Goal: Check status: Check status

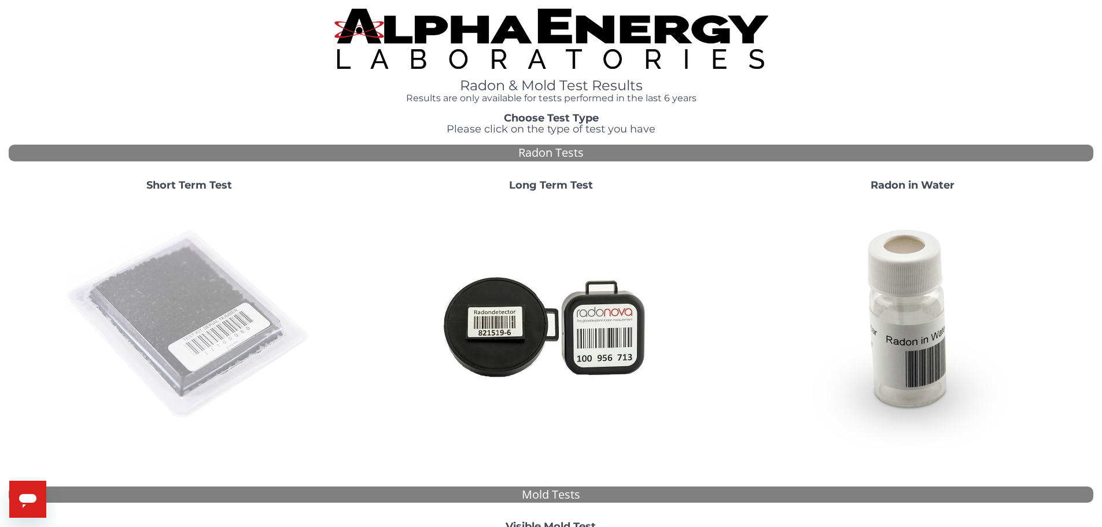
click at [203, 312] on img at bounding box center [189, 325] width 249 height 249
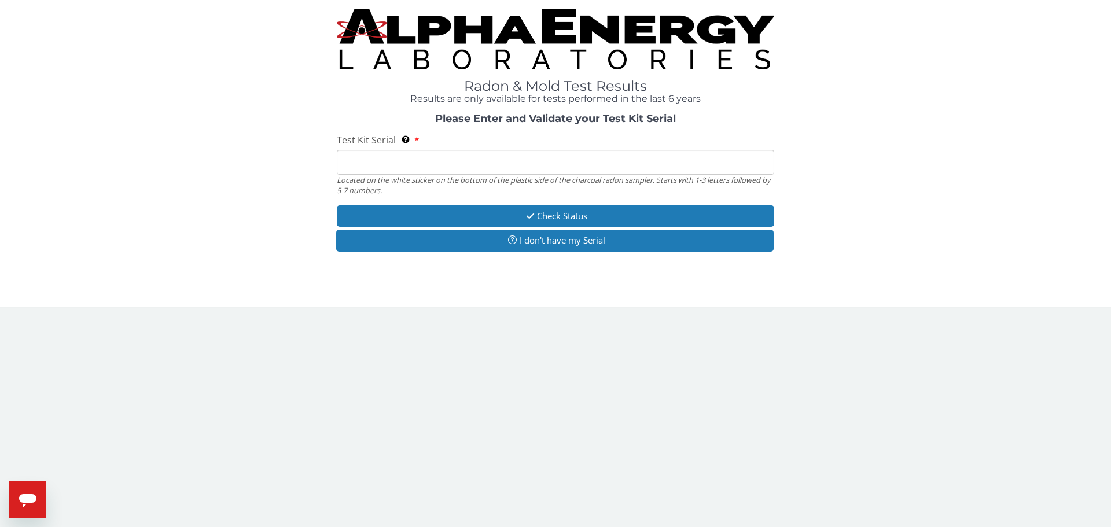
click at [353, 165] on input "Test Kit Serial Located on the white sticker on the bottom of the plastic side …" at bounding box center [555, 162] width 437 height 25
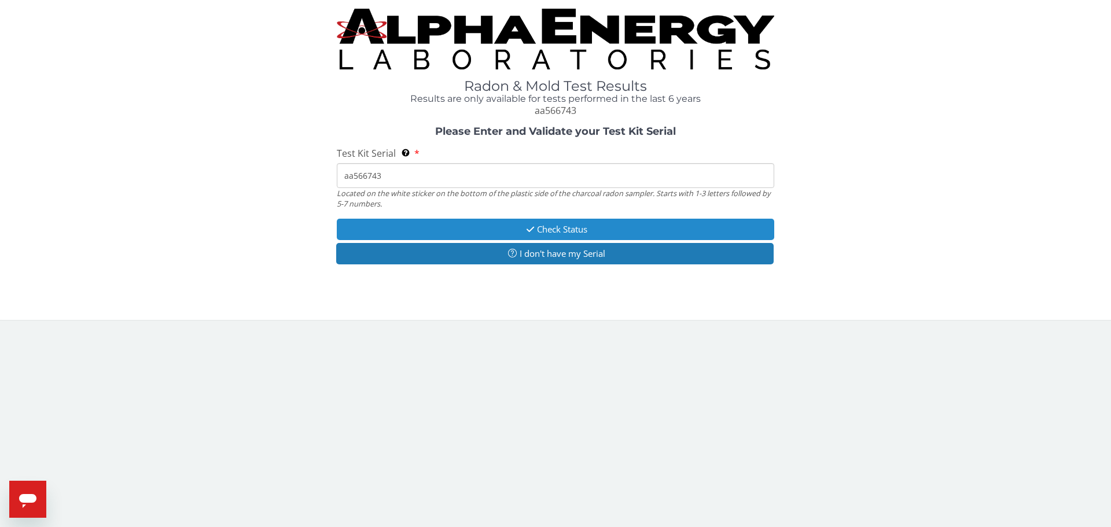
type input "aa566743"
click at [481, 230] on button "Check Status" at bounding box center [555, 229] width 437 height 21
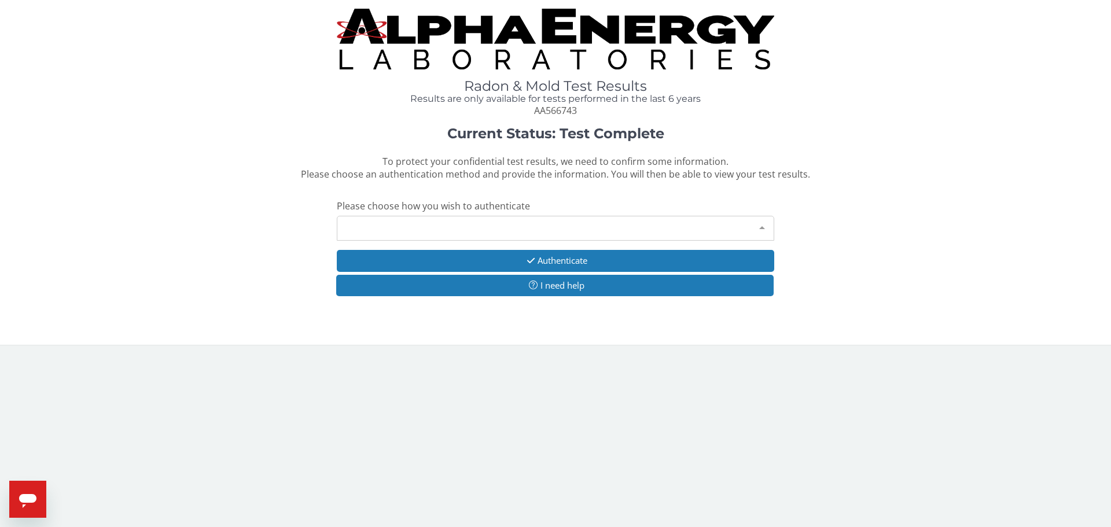
click at [460, 219] on div "Please make a selection" at bounding box center [555, 228] width 437 height 25
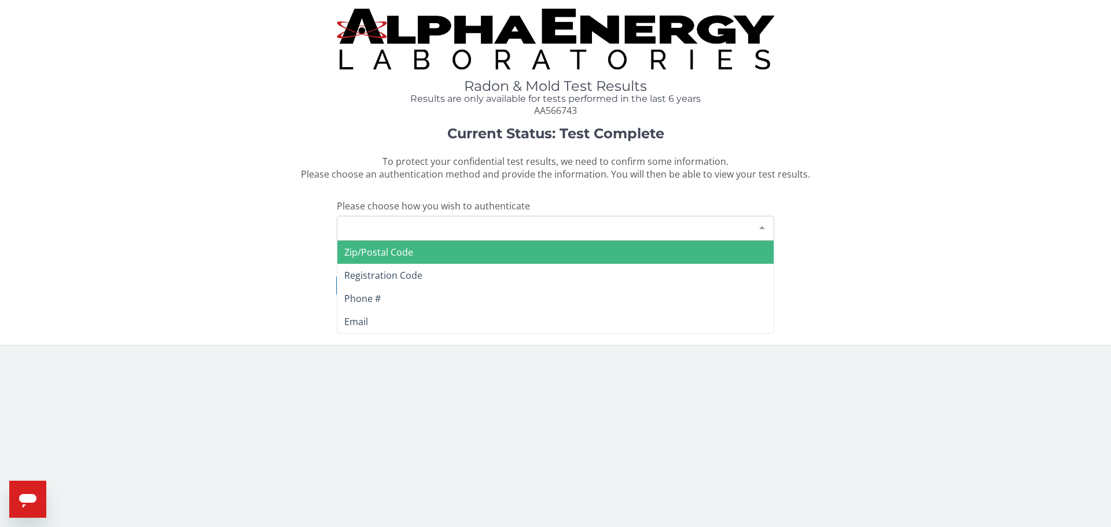
click at [423, 252] on span "Zip/Postal Code" at bounding box center [555, 252] width 436 height 23
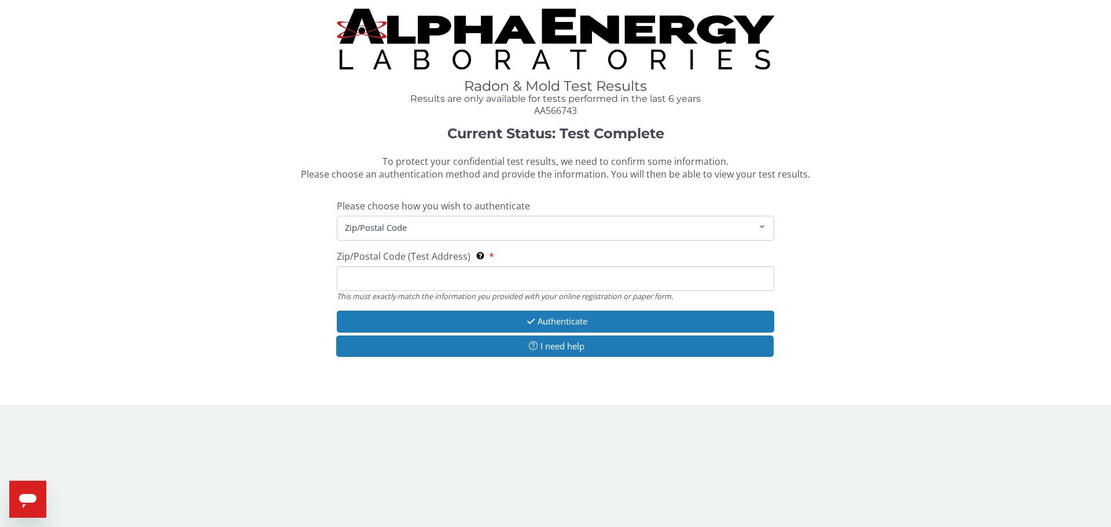
click at [393, 281] on input "Zip/Postal Code (Test Address) This must exactly match the information you prov…" at bounding box center [555, 278] width 437 height 25
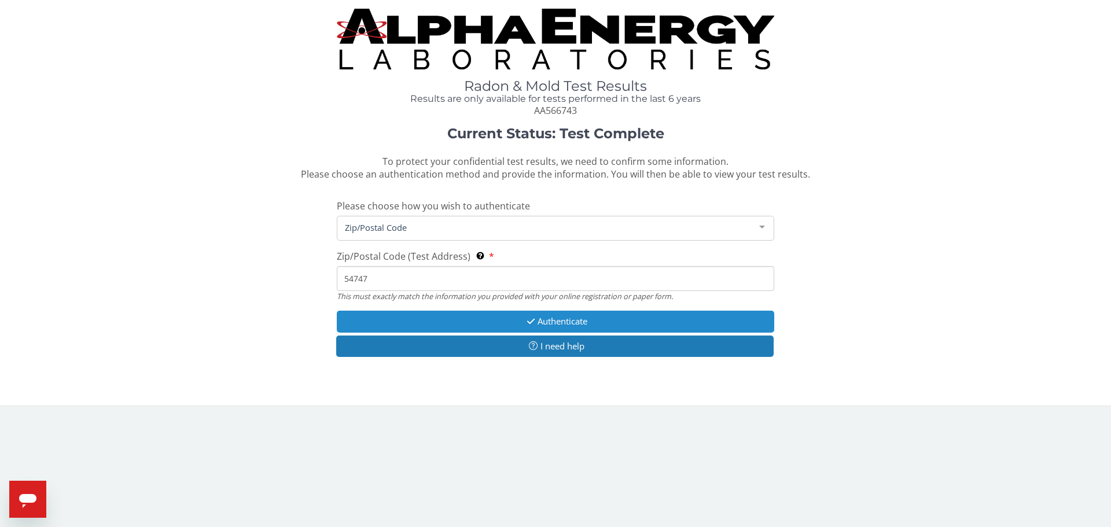
type input "54747"
click at [499, 318] on button "Authenticate" at bounding box center [555, 321] width 437 height 21
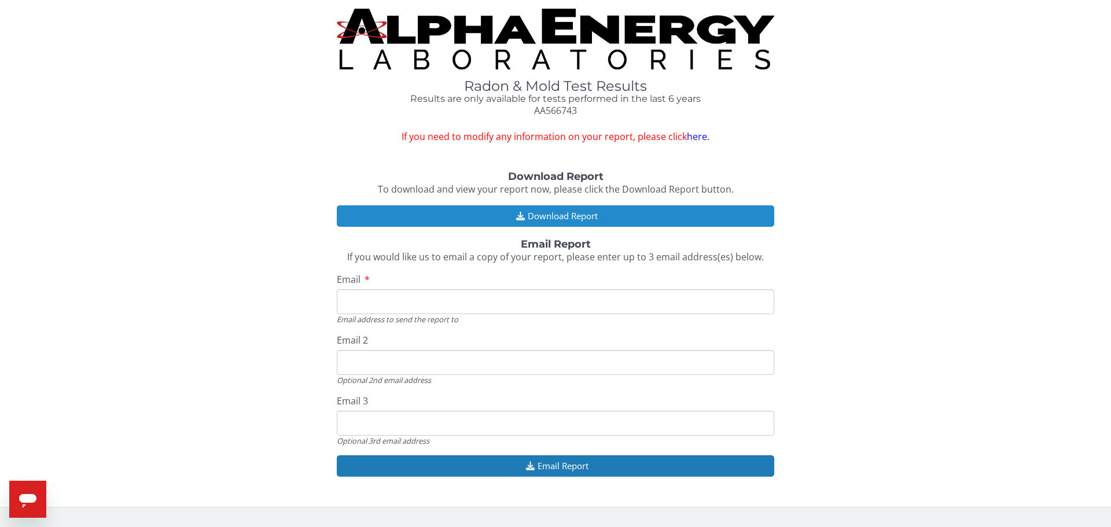
click at [577, 218] on button "Download Report" at bounding box center [555, 215] width 437 height 21
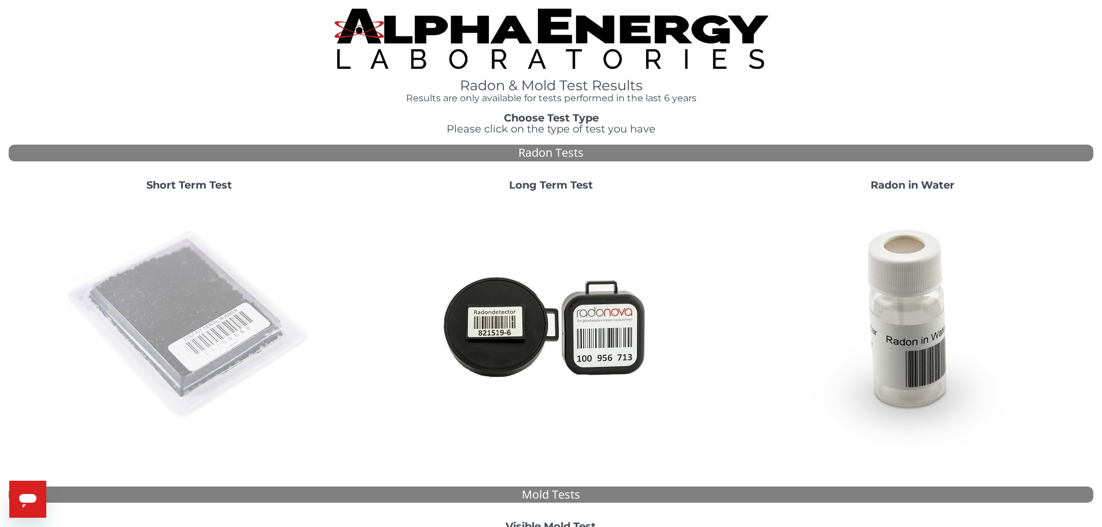
click at [211, 331] on img at bounding box center [189, 325] width 249 height 249
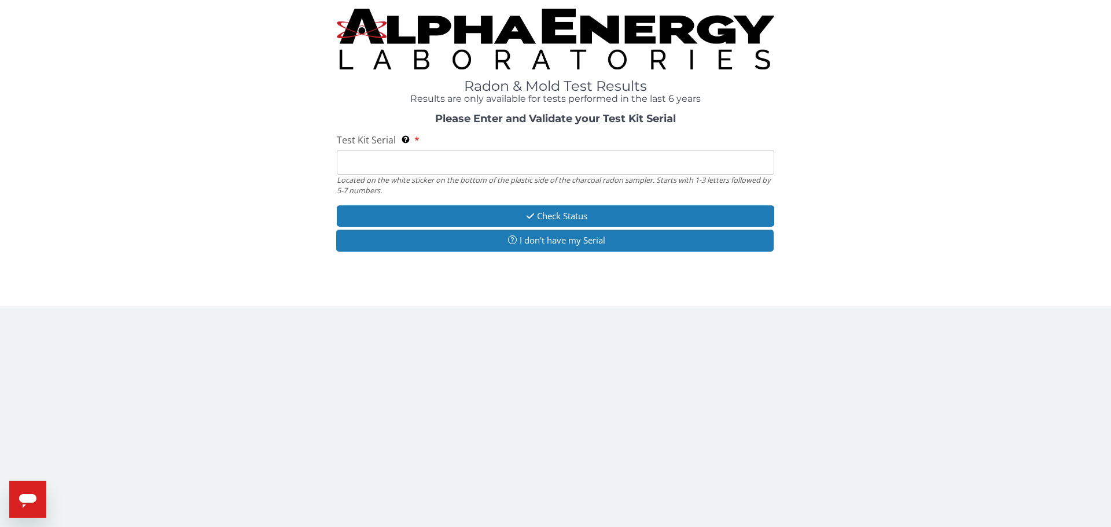
click at [371, 168] on input "Test Kit Serial Located on the white sticker on the bottom of the plastic side …" at bounding box center [555, 162] width 437 height 25
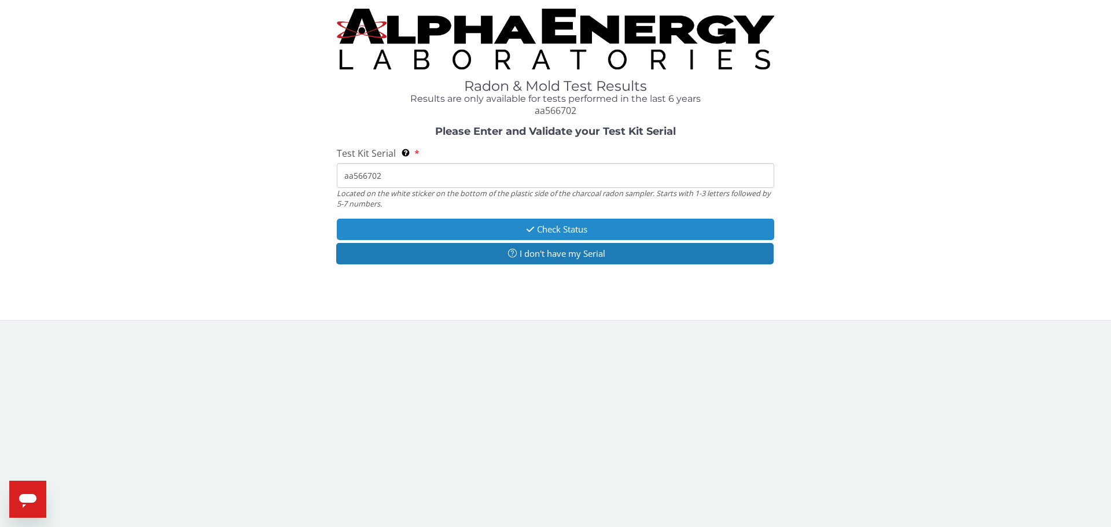
type input "aa566702"
click at [595, 230] on button "Check Status" at bounding box center [555, 229] width 437 height 21
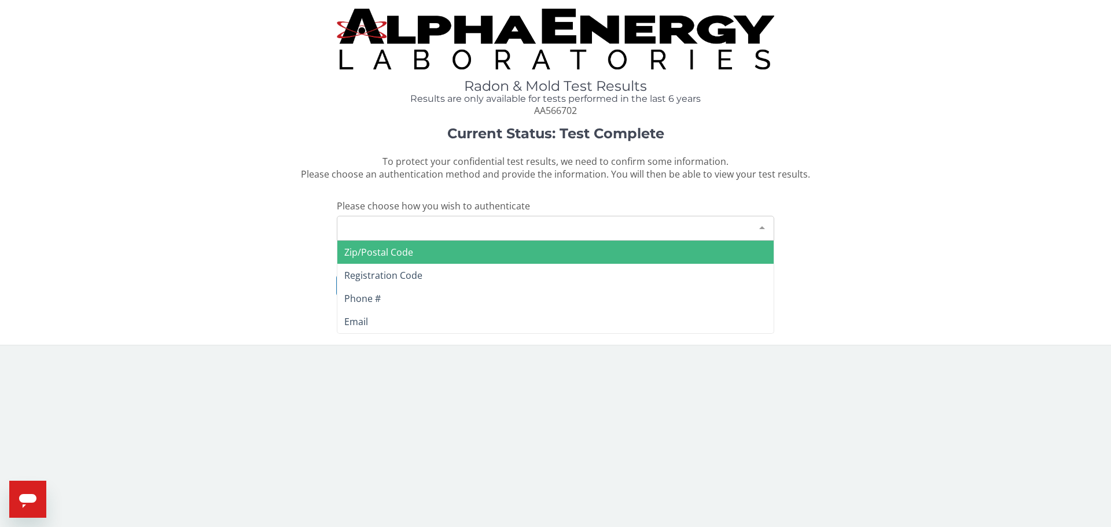
click at [499, 225] on div "Please make a selection" at bounding box center [555, 228] width 437 height 25
click at [449, 246] on span "Zip/Postal Code" at bounding box center [555, 252] width 436 height 23
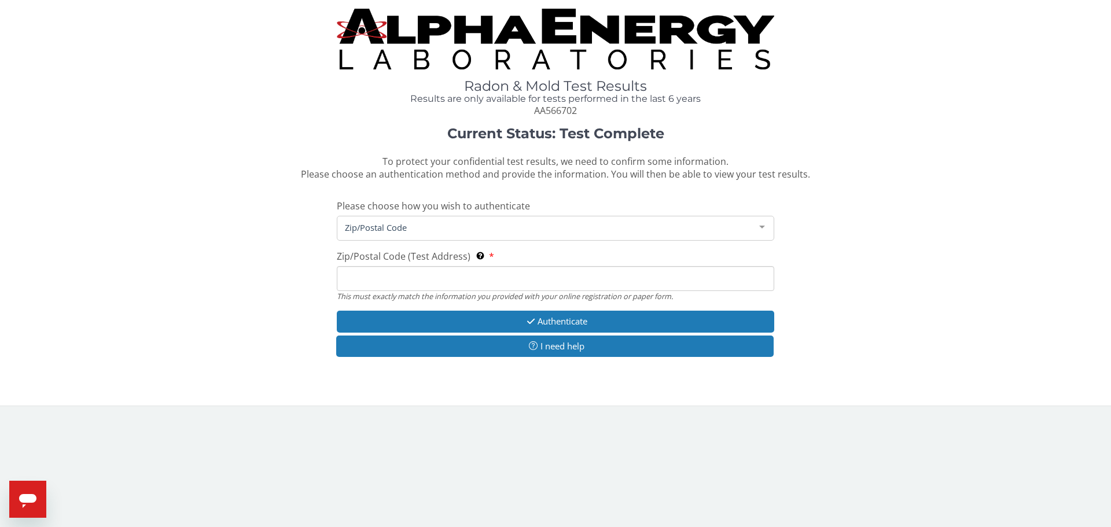
click at [405, 274] on input "Zip/Postal Code (Test Address) This must exactly match the information you prov…" at bounding box center [555, 278] width 437 height 25
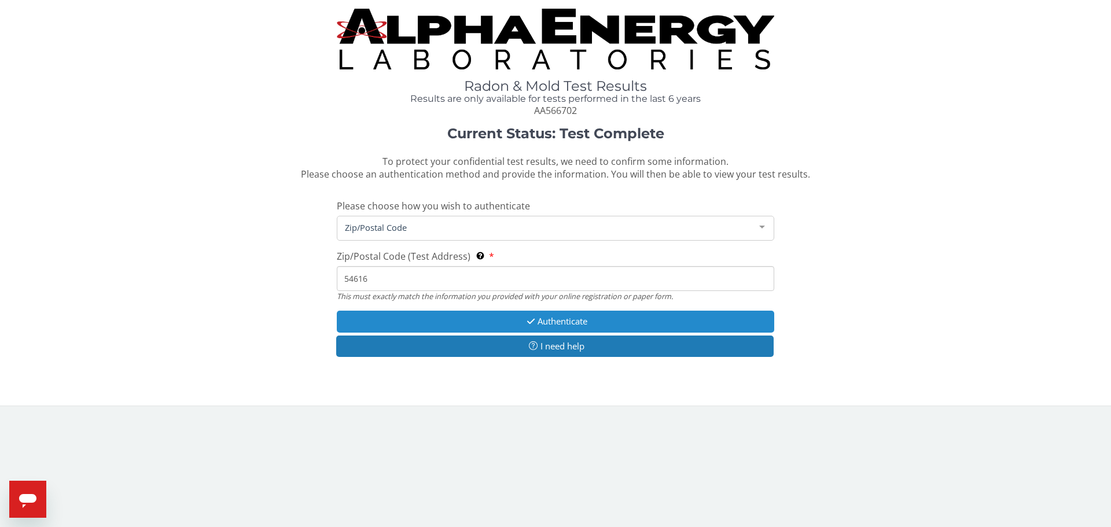
type input "54616"
drag, startPoint x: 460, startPoint y: 311, endPoint x: 464, endPoint y: 315, distance: 6.1
click at [463, 311] on button "Authenticate" at bounding box center [555, 321] width 437 height 21
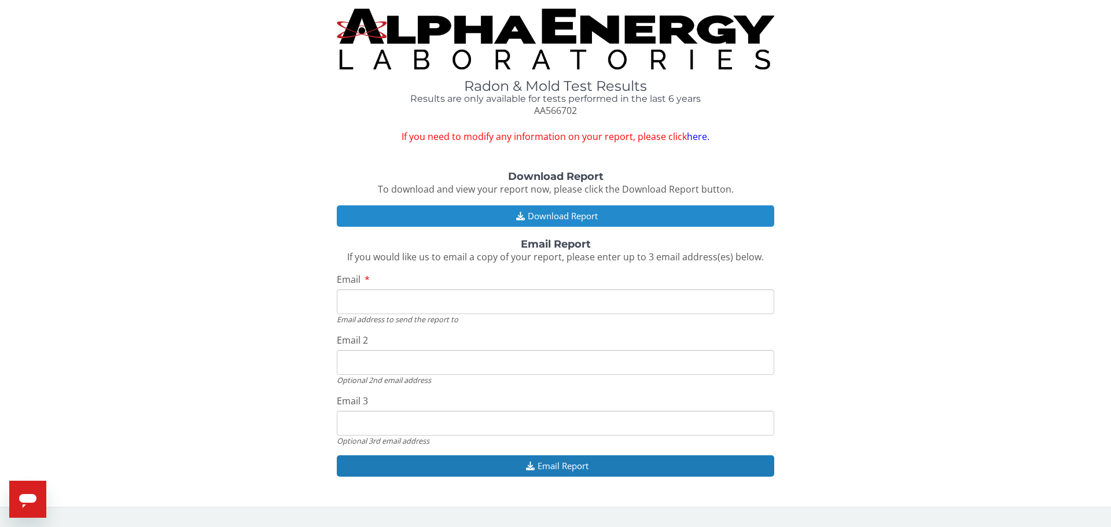
click at [548, 205] on button "Download Report" at bounding box center [555, 215] width 437 height 21
